Goal: Task Accomplishment & Management: Complete application form

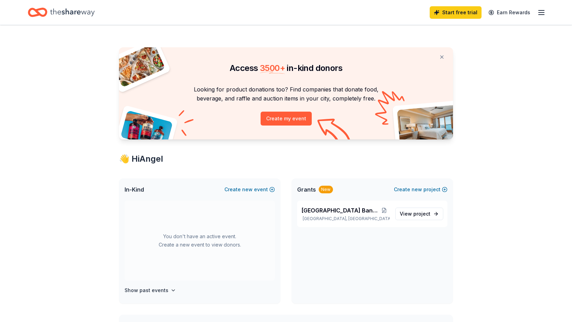
click at [544, 14] on icon "button" at bounding box center [541, 12] width 8 height 8
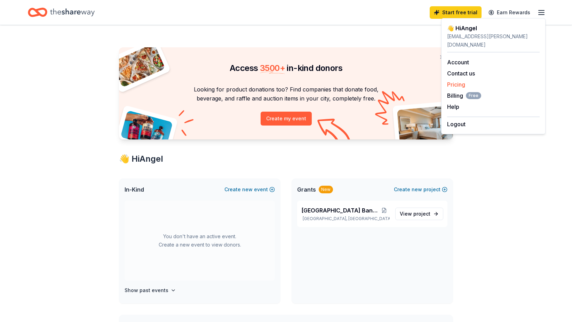
click at [460, 81] on link "Pricing" at bounding box center [456, 84] width 18 height 7
click at [458, 81] on link "Pricing" at bounding box center [456, 84] width 18 height 7
click at [455, 92] on span "Billing Free" at bounding box center [464, 96] width 34 height 8
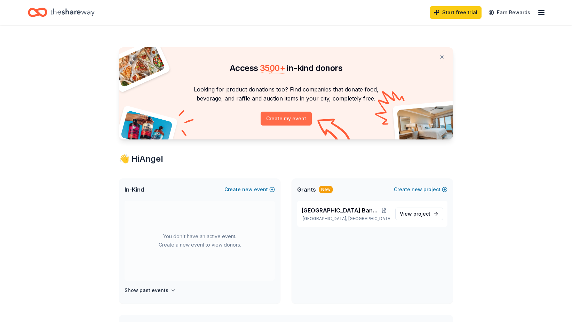
click at [279, 120] on button "Create my event" at bounding box center [286, 119] width 51 height 14
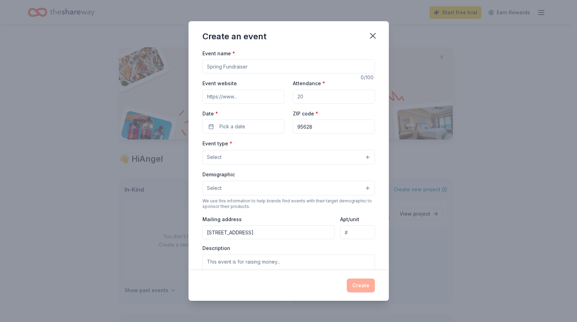
click at [240, 66] on input "Event name *" at bounding box center [289, 66] width 173 height 14
type input "Bella Vista Band Booster - Crab Feed Event"
click at [243, 97] on input "Event website" at bounding box center [244, 97] width 82 height 14
type input "[URL][DOMAIN_NAME]"
click at [315, 99] on input "Attendance *" at bounding box center [334, 97] width 82 height 14
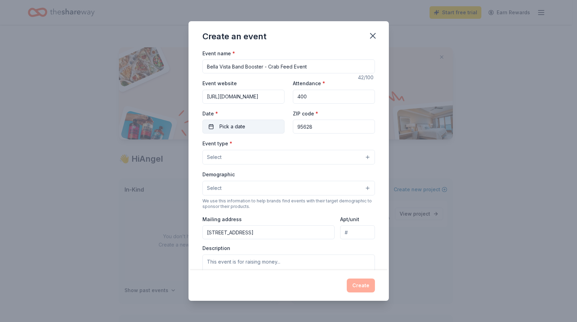
type input "400"
click at [249, 127] on button "Pick a date" at bounding box center [244, 127] width 82 height 14
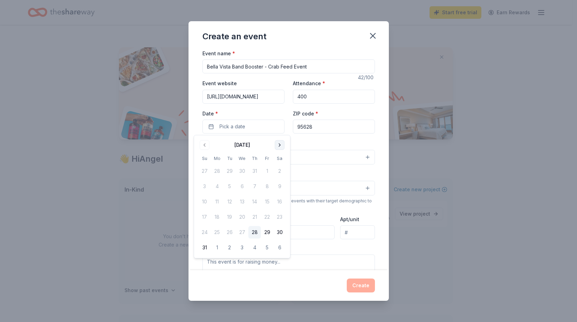
click at [280, 143] on button "Go to next month" at bounding box center [280, 145] width 10 height 10
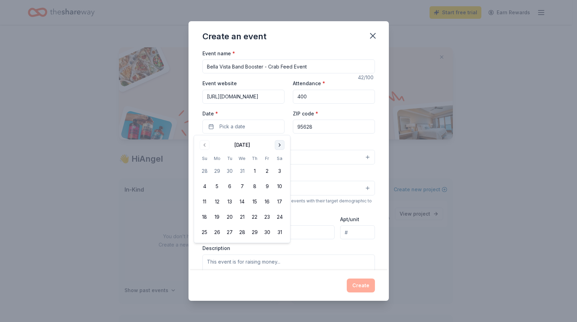
click at [279, 143] on button "Go to next month" at bounding box center [280, 145] width 10 height 10
click at [277, 188] on button "14" at bounding box center [279, 186] width 13 height 13
click at [281, 186] on button "14" at bounding box center [279, 186] width 13 height 13
click at [281, 185] on button "14" at bounding box center [279, 186] width 13 height 13
click at [374, 111] on div "Event name * Bella Vista Band Booster - Crab Feed Event 42 /100 Event website […" at bounding box center [289, 160] width 200 height 222
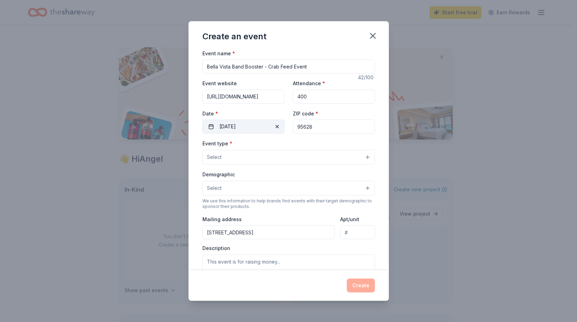
drag, startPoint x: 319, startPoint y: 126, endPoint x: 270, endPoint y: 122, distance: 50.0
click at [270, 122] on div "Event website [URL][DOMAIN_NAME] Attendance * 400 Date * [DATE] ZIP code * 95628" at bounding box center [289, 106] width 173 height 55
click at [229, 159] on button "Select" at bounding box center [289, 157] width 173 height 15
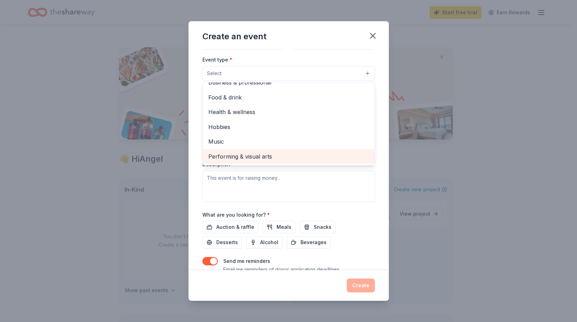
scroll to position [84, 0]
click at [259, 159] on span "Performing & visual arts" at bounding box center [288, 156] width 161 height 9
click at [248, 153] on span "Music" at bounding box center [288, 156] width 161 height 9
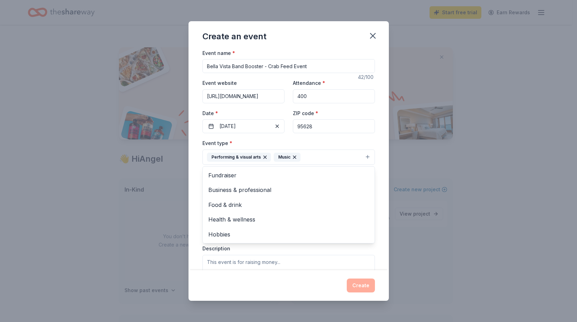
scroll to position [0, 0]
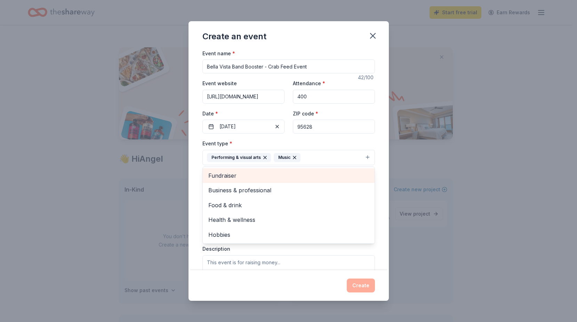
click at [236, 177] on span "Fundraiser" at bounding box center [288, 175] width 161 height 9
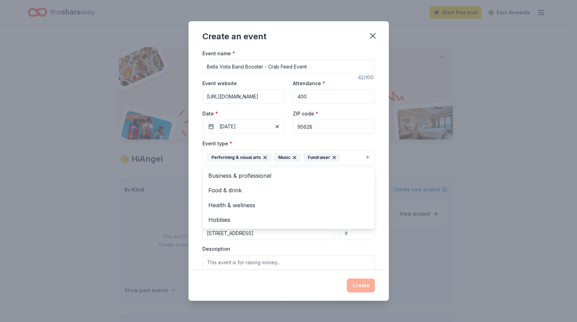
click at [377, 178] on div "Event name * Bella Vista Band Booster - Crab Feed Event 42 /100 Event website […" at bounding box center [289, 160] width 200 height 222
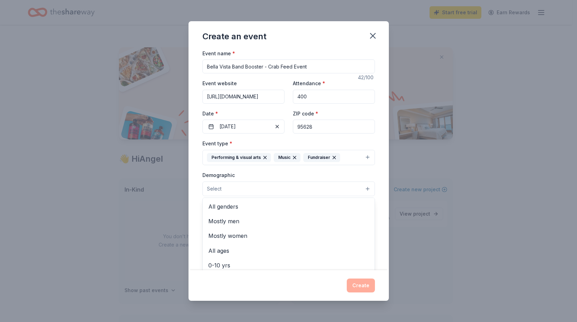
click at [261, 190] on button "Select" at bounding box center [289, 189] width 173 height 15
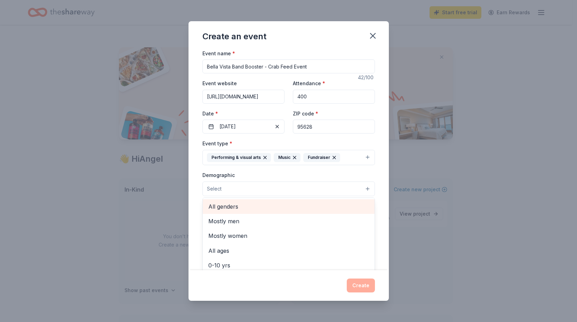
click at [252, 207] on span "All genders" at bounding box center [288, 206] width 161 height 9
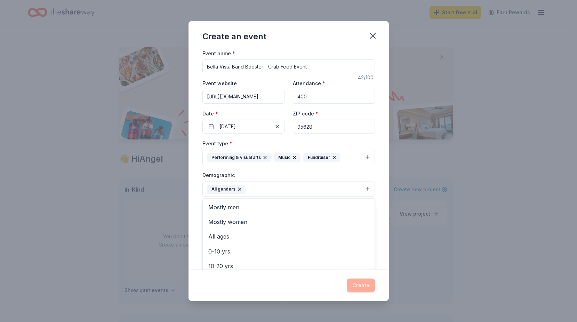
click at [377, 191] on div "Event name * Bella Vista Band Booster - Crab Feed Event 42 /100 Event website […" at bounding box center [289, 160] width 200 height 222
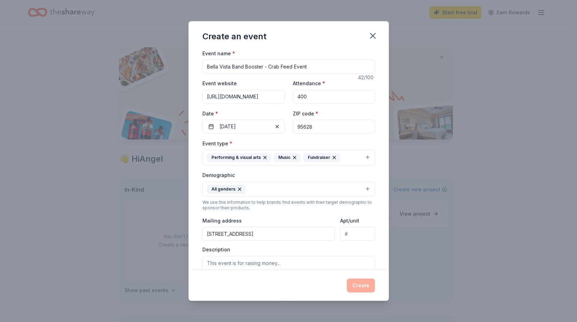
click at [341, 190] on button "All genders" at bounding box center [289, 189] width 173 height 15
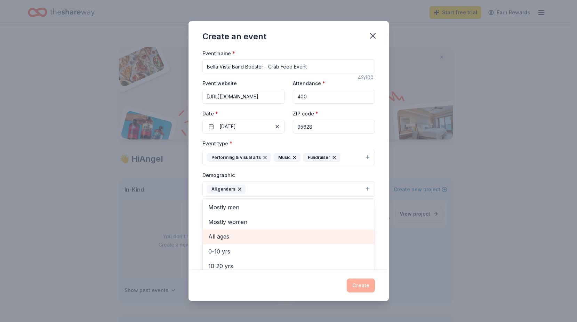
click at [251, 237] on span "All ages" at bounding box center [288, 236] width 161 height 9
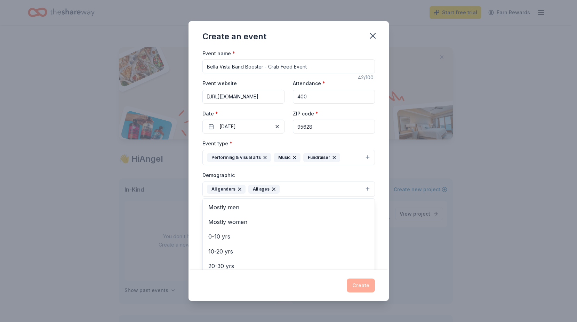
click at [380, 185] on div "Event name * Bella Vista Band Booster - Crab Feed Event 42 /100 Event website […" at bounding box center [289, 160] width 200 height 222
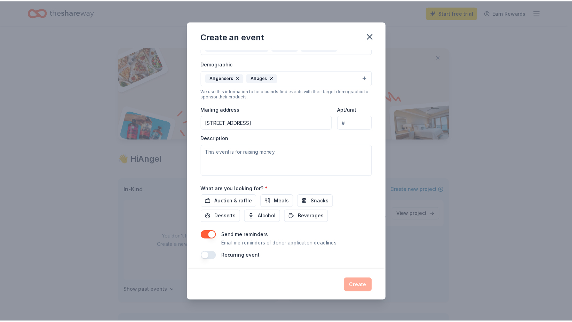
scroll to position [112, 0]
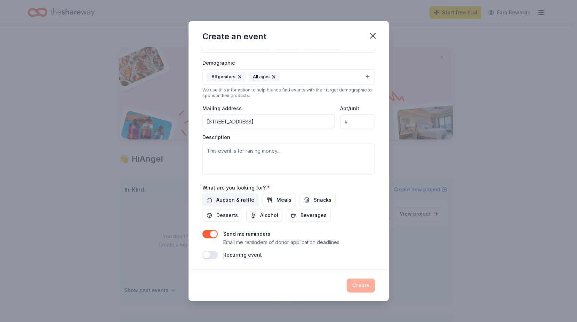
click at [226, 199] on span "Auction & raffle" at bounding box center [235, 200] width 38 height 8
click at [224, 215] on span "Desserts" at bounding box center [227, 215] width 22 height 8
click at [362, 287] on button "Create" at bounding box center [361, 286] width 28 height 14
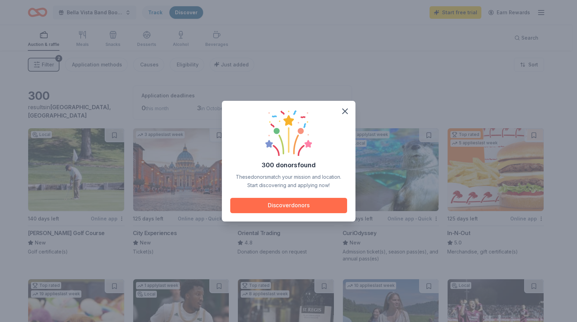
click at [286, 205] on button "Discover donors" at bounding box center [288, 205] width 117 height 15
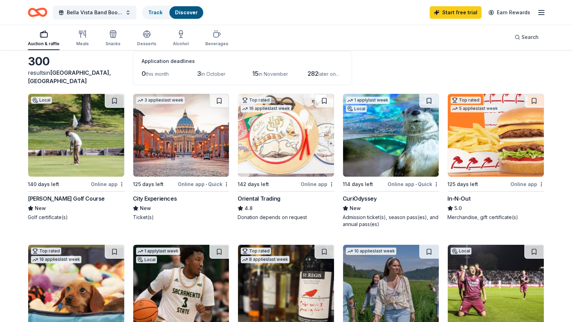
scroll to position [35, 0]
click at [364, 196] on div "CuriOdyssey" at bounding box center [360, 198] width 34 height 8
click at [152, 198] on div "City Experiences" at bounding box center [155, 198] width 44 height 8
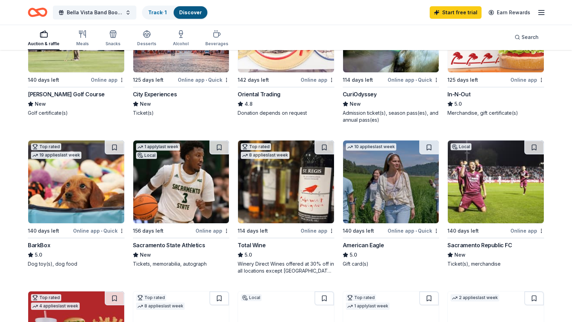
scroll to position [139, 0]
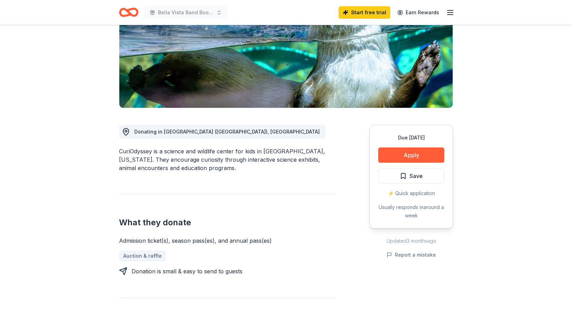
scroll to position [104, 0]
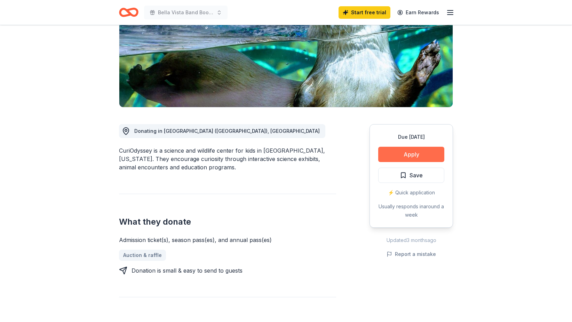
click at [419, 156] on button "Apply" at bounding box center [411, 154] width 66 height 15
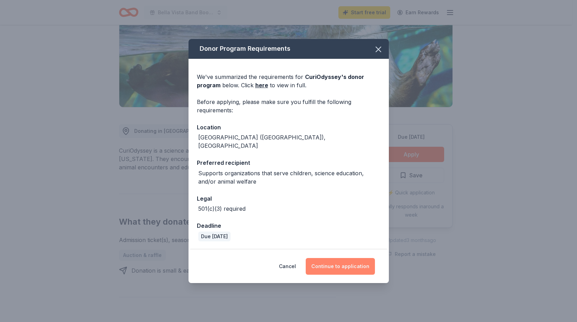
click at [332, 261] on button "Continue to application" at bounding box center [340, 266] width 69 height 17
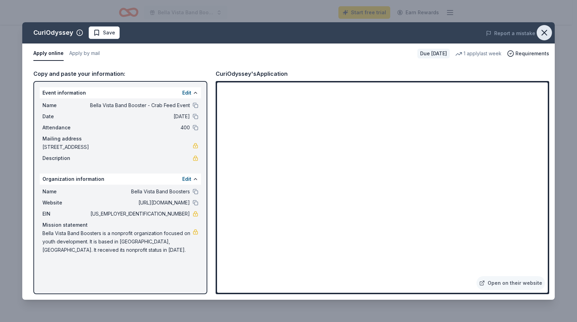
click at [542, 33] on icon "button" at bounding box center [545, 33] width 10 height 10
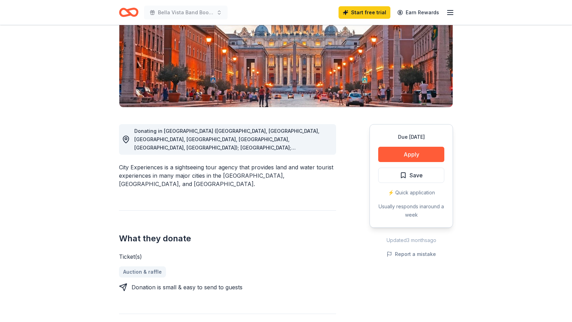
scroll to position [104, 0]
click at [415, 154] on button "Apply" at bounding box center [411, 153] width 66 height 15
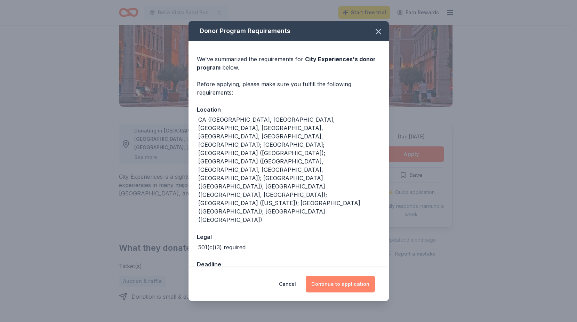
click at [339, 276] on button "Continue to application" at bounding box center [340, 284] width 69 height 17
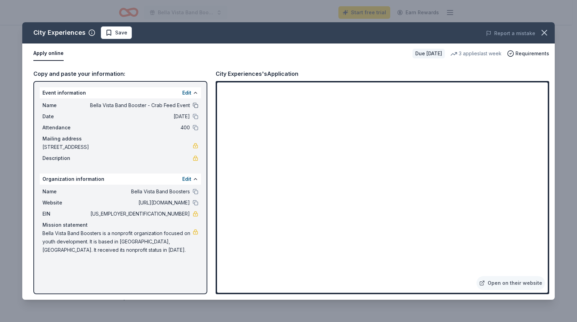
click at [196, 105] on button at bounding box center [196, 106] width 6 height 6
drag, startPoint x: 41, startPoint y: 234, endPoint x: 62, endPoint y: 237, distance: 20.4
click at [63, 235] on div "Name Bella Vista Band Boosters Website http://bellavistaband.org EIN 68-0042985…" at bounding box center [120, 221] width 161 height 72
drag, startPoint x: 100, startPoint y: 250, endPoint x: 64, endPoint y: 236, distance: 38.7
click at [64, 236] on span "Bella Vista Band Boosters is a nonprofit organization focused on youth developm…" at bounding box center [117, 241] width 150 height 25
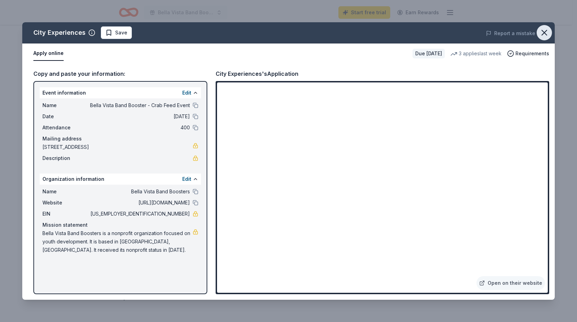
click at [545, 29] on icon "button" at bounding box center [545, 33] width 10 height 10
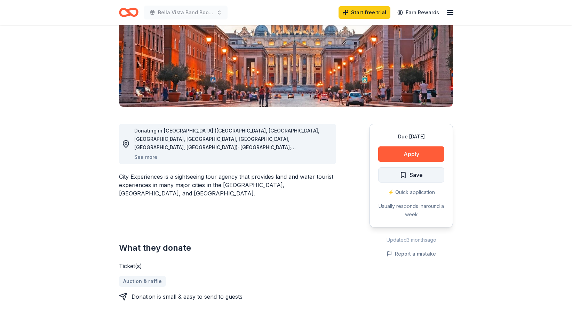
click at [413, 177] on span "Save" at bounding box center [416, 174] width 13 height 9
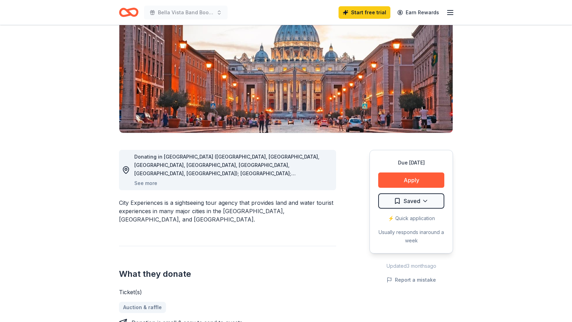
scroll to position [0, 0]
